Goal: Task Accomplishment & Management: Complete application form

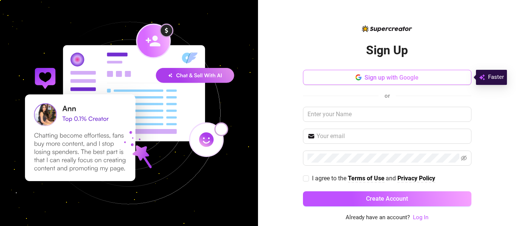
click at [396, 77] on span "Sign up with Google" at bounding box center [392, 77] width 54 height 7
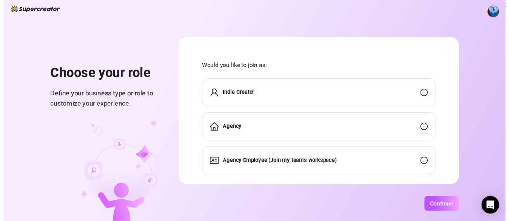
scroll to position [14, 0]
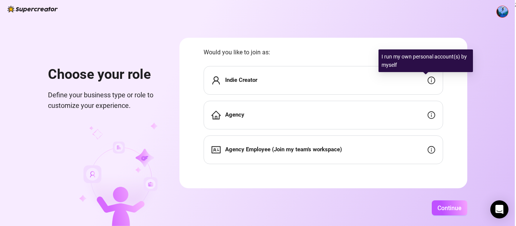
click at [411, 79] on div "Indie Creator" at bounding box center [324, 80] width 240 height 29
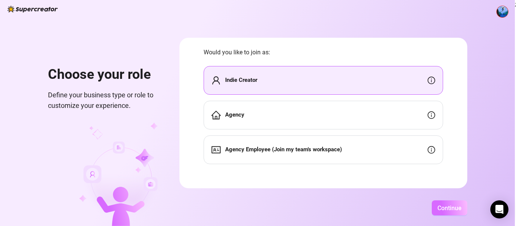
click at [450, 210] on span "Continue" at bounding box center [449, 208] width 24 height 7
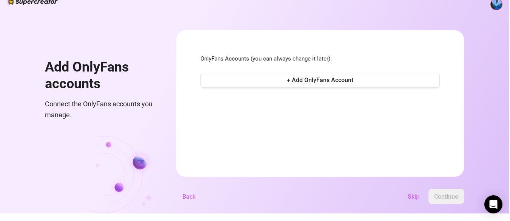
scroll to position [11, 0]
click at [416, 199] on span "Skip" at bounding box center [414, 196] width 12 height 7
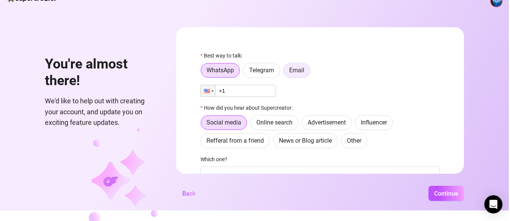
click at [294, 72] on span "Email" at bounding box center [296, 69] width 15 height 7
click at [286, 72] on input "Email" at bounding box center [286, 72] width 0 height 0
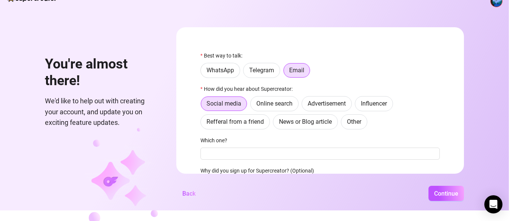
click at [247, 144] on div "Which one?" at bounding box center [321, 141] width 240 height 11
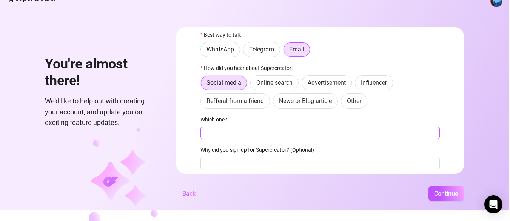
scroll to position [38, 0]
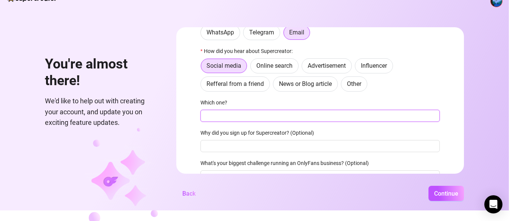
click at [261, 115] on input "Which one?" at bounding box center [321, 116] width 240 height 12
click at [247, 116] on input "Which one?" at bounding box center [321, 116] width 240 height 12
type input "[EMAIL_ADDRESS][DOMAIN_NAME]"
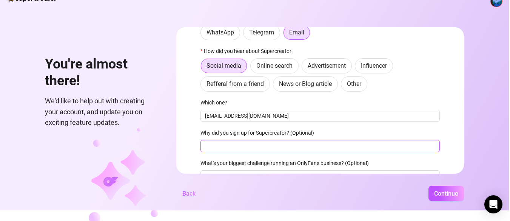
scroll to position [74, 0]
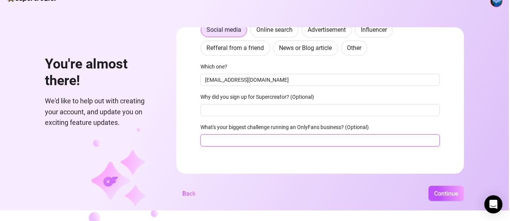
click at [300, 141] on input "What's your biggest challenge running an OnlyFans business? (Optional)" at bounding box center [321, 140] width 240 height 12
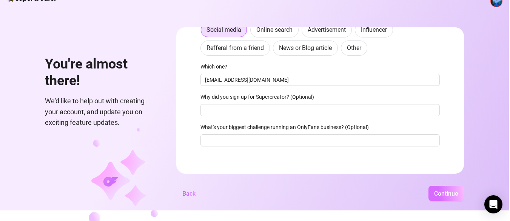
click at [459, 196] on span "Continue" at bounding box center [446, 193] width 24 height 7
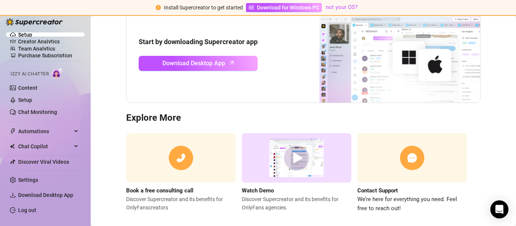
scroll to position [101, 0]
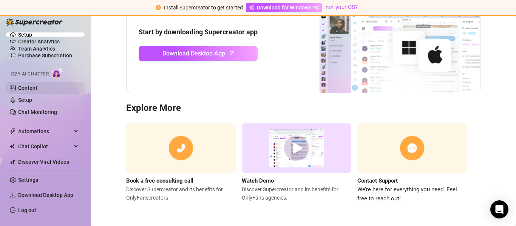
click at [35, 87] on link "Content" at bounding box center [27, 88] width 19 height 6
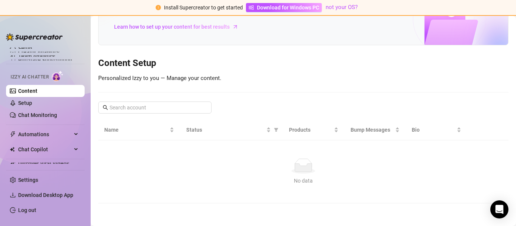
scroll to position [54, 0]
click at [168, 88] on div "Your Voice, Your Content, Your [PERSON_NAME] is your AI chat assistant, customi…" at bounding box center [303, 85] width 410 height 236
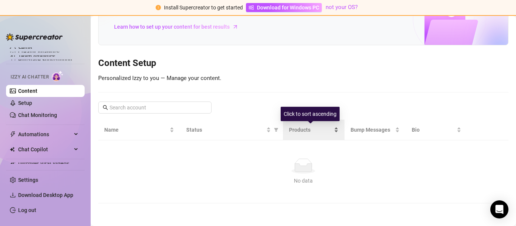
click at [296, 128] on span "Products" at bounding box center [310, 130] width 43 height 8
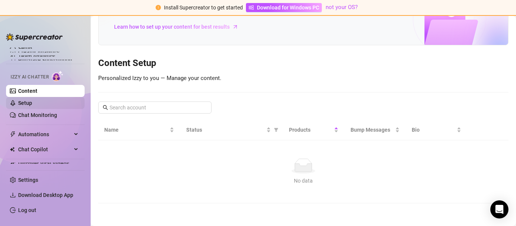
click at [22, 104] on link "Setup" at bounding box center [25, 103] width 14 height 6
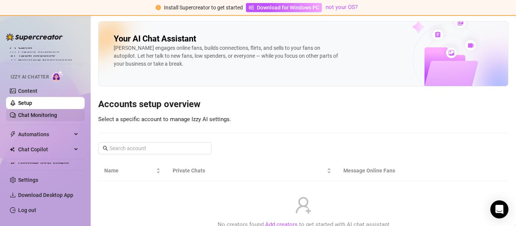
click at [38, 113] on link "Chat Monitoring" at bounding box center [37, 115] width 39 height 6
